Goal: Use online tool/utility

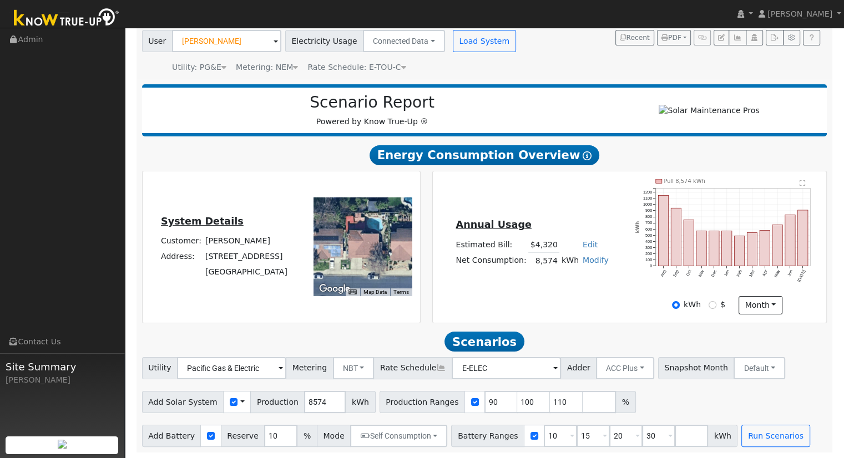
scroll to position [87, 0]
click at [551, 398] on input "111" at bounding box center [566, 402] width 33 height 22
click at [550, 398] on input "111" at bounding box center [566, 402] width 33 height 22
type input "1"
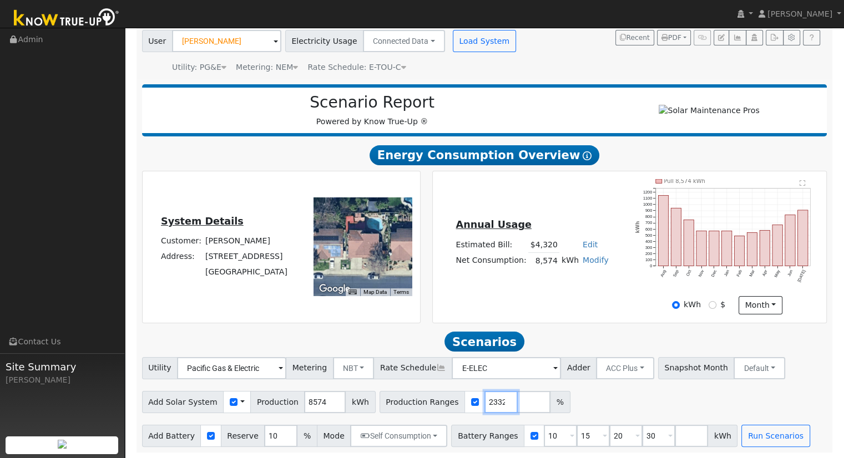
type input "127.770002332"
click at [642, 433] on input "30" at bounding box center [658, 436] width 33 height 22
type input "3"
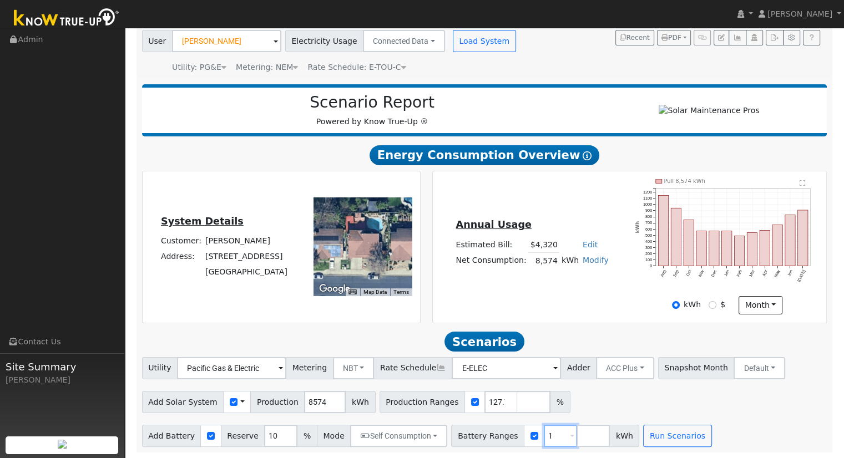
type input "10"
type input "15"
type input "1"
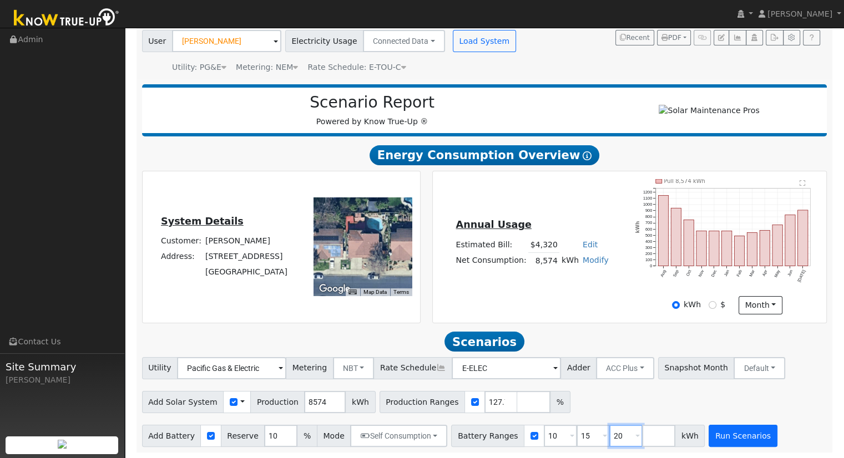
type input "20"
click at [736, 434] on button "Run Scenarios" at bounding box center [742, 436] width 68 height 22
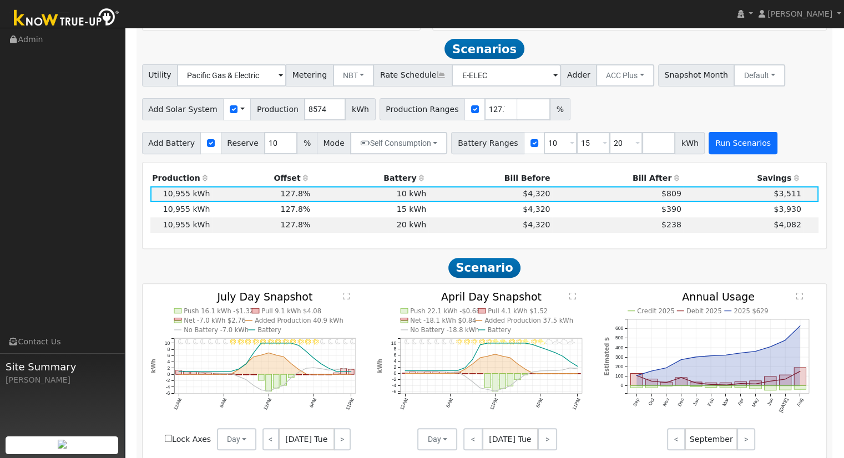
scroll to position [384, 0]
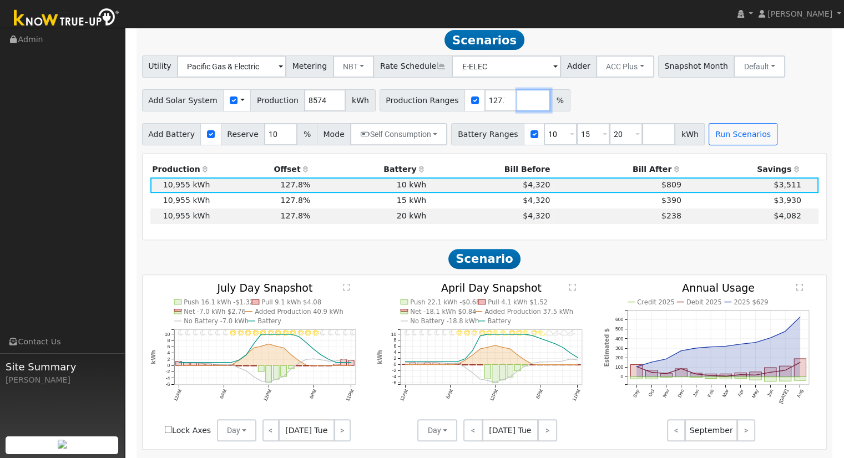
click at [517, 105] on input "number" at bounding box center [533, 100] width 33 height 22
type input "123.361324935"
type input "127.770002332"
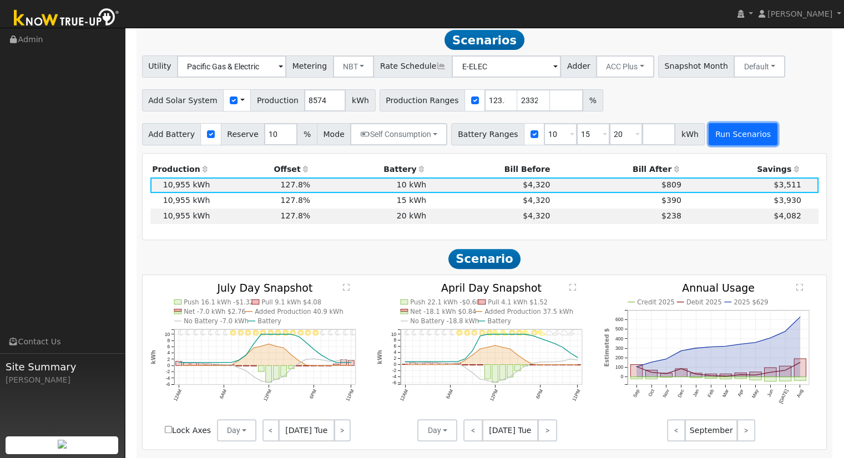
click at [718, 143] on button "Run Scenarios" at bounding box center [742, 134] width 68 height 22
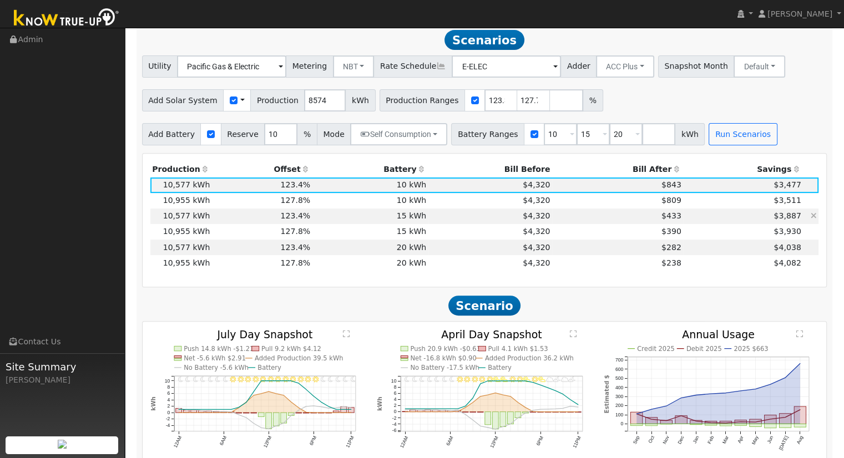
click at [630, 218] on td "$433" at bounding box center [617, 217] width 131 height 16
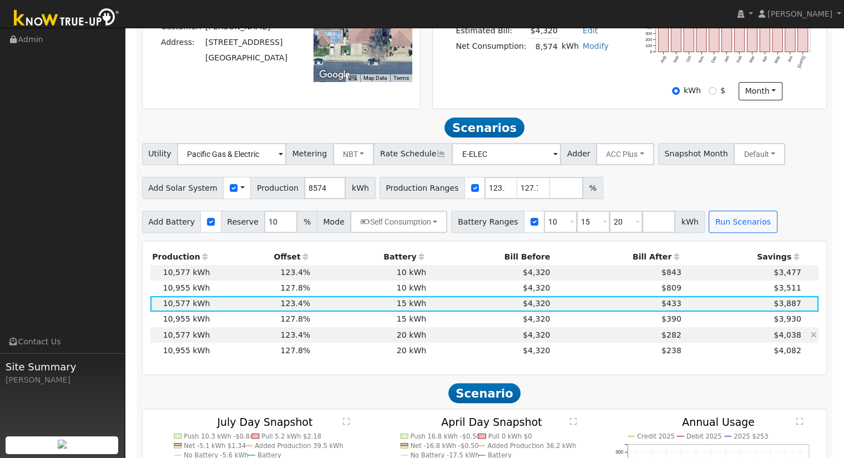
scroll to position [277, 0]
